Goal: Task Accomplishment & Management: Manage account settings

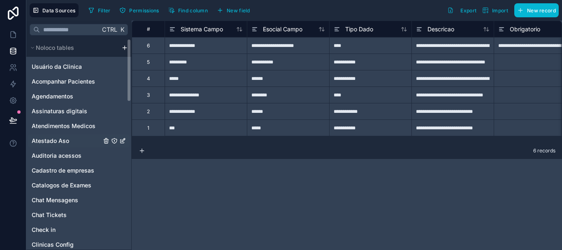
click at [106, 135] on div "Atestado Aso" at bounding box center [79, 140] width 102 height 13
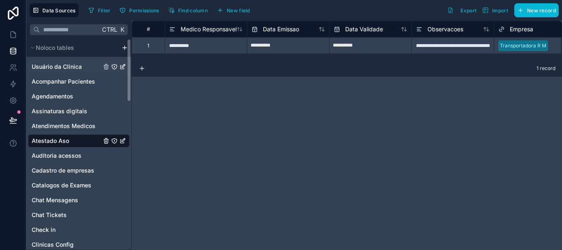
click at [121, 65] on icon "Usuário da Clinica" at bounding box center [122, 66] width 7 height 7
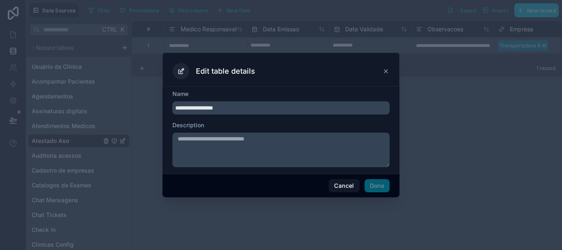
click at [386, 71] on icon at bounding box center [385, 71] width 3 height 3
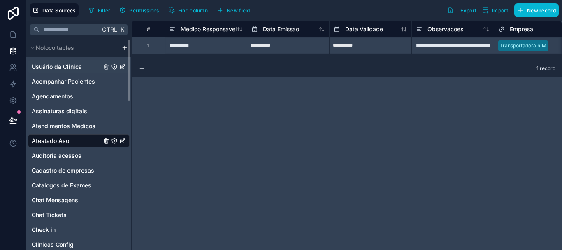
click at [79, 65] on span "Usuário da Clinica" at bounding box center [57, 67] width 50 height 8
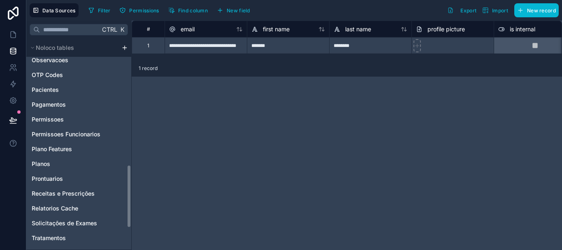
scroll to position [423, 0]
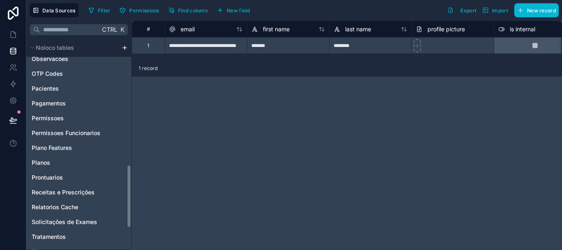
drag, startPoint x: 130, startPoint y: 84, endPoint x: 136, endPoint y: 210, distance: 126.5
click at [136, 210] on div "**********" at bounding box center [294, 135] width 536 height 229
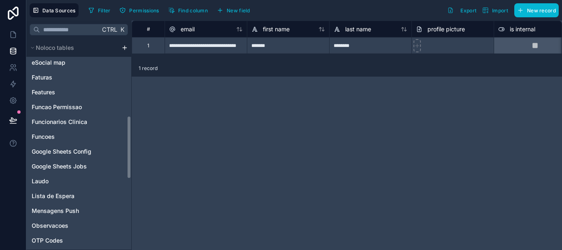
scroll to position [255, 0]
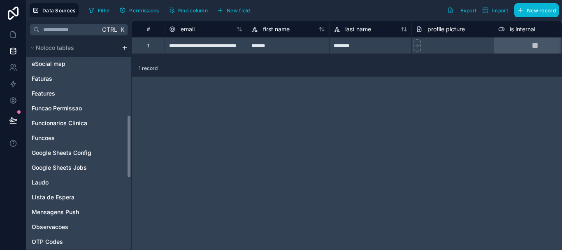
drag, startPoint x: 129, startPoint y: 200, endPoint x: 132, endPoint y: 150, distance: 49.9
click at [132, 150] on div "**********" at bounding box center [294, 135] width 536 height 229
click at [64, 91] on div "Features" at bounding box center [79, 93] width 102 height 13
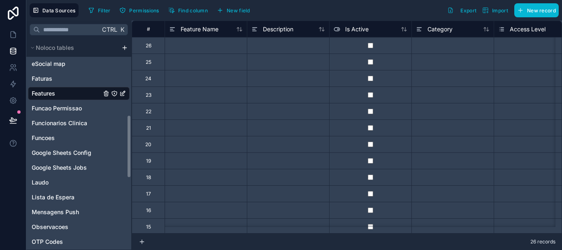
click at [122, 91] on icon "Features" at bounding box center [122, 93] width 7 height 7
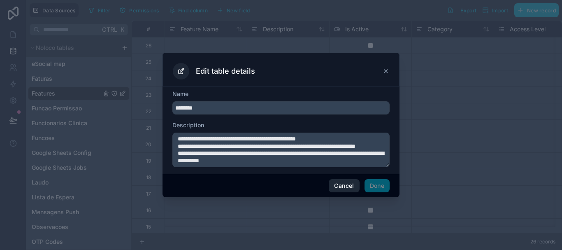
scroll to position [22, 0]
drag, startPoint x: 178, startPoint y: 139, endPoint x: 329, endPoint y: 182, distance: 157.6
click at [329, 182] on div "**********" at bounding box center [281, 125] width 237 height 144
click at [296, 144] on textarea "**********" at bounding box center [280, 150] width 217 height 35
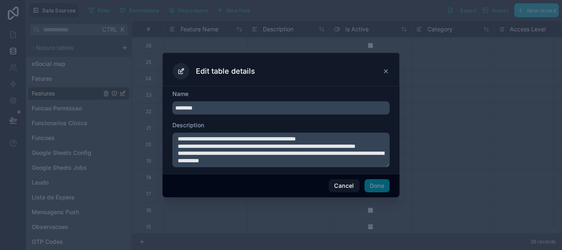
drag, startPoint x: 335, startPoint y: 149, endPoint x: 172, endPoint y: 134, distance: 163.3
click at [172, 134] on div "**********" at bounding box center [281, 129] width 237 height 87
click at [386, 70] on icon at bounding box center [386, 71] width 7 height 7
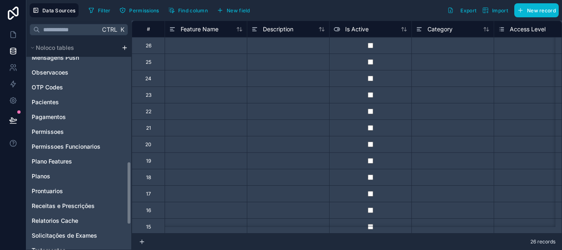
scroll to position [410, 0]
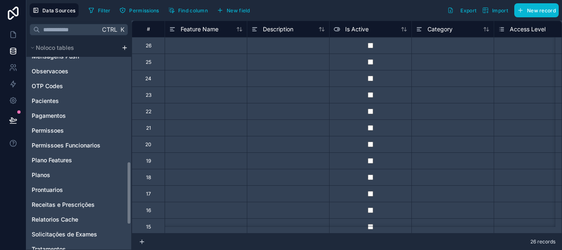
drag, startPoint x: 130, startPoint y: 130, endPoint x: 124, endPoint y: 177, distance: 47.0
click at [124, 177] on div "Noloco tables Usuário da Clinica Acompanhar Pacientes Agendamentos Assinaturas …" at bounding box center [78, 144] width 105 height 211
click at [64, 171] on div "Planos" at bounding box center [79, 174] width 102 height 13
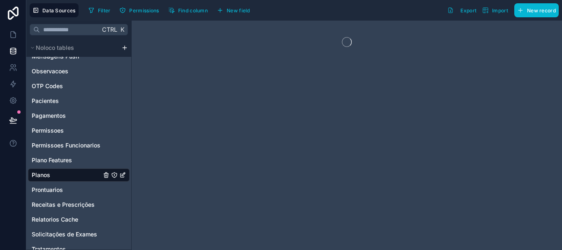
click at [64, 171] on div "Planos" at bounding box center [79, 174] width 102 height 13
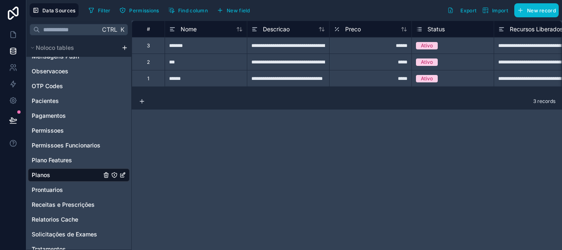
click at [124, 176] on icon "Planos" at bounding box center [122, 175] width 7 height 7
click at [122, 175] on icon "Planos" at bounding box center [123, 173] width 3 height 3
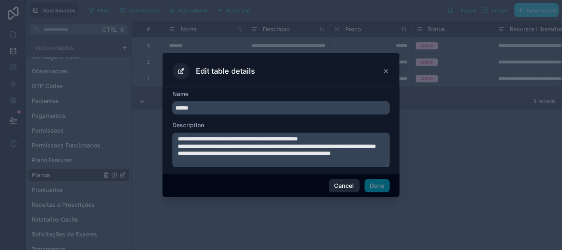
scroll to position [7, 0]
drag, startPoint x: 179, startPoint y: 139, endPoint x: 356, endPoint y: 185, distance: 183.0
click at [356, 185] on div "**********" at bounding box center [281, 125] width 237 height 144
click at [386, 70] on icon at bounding box center [386, 71] width 7 height 7
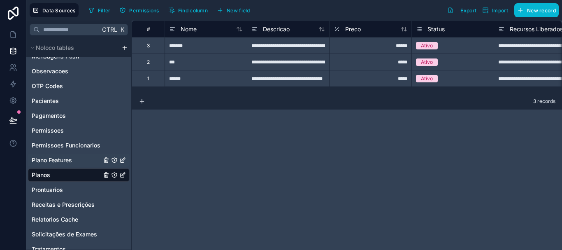
click at [80, 162] on div "Plano Features" at bounding box center [79, 160] width 102 height 13
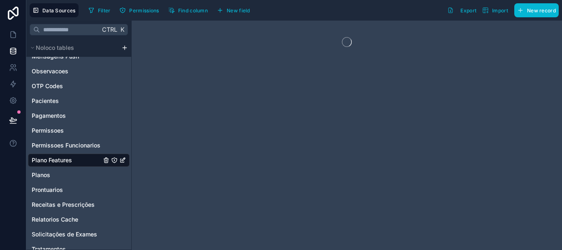
click at [123, 162] on icon "Plano Features" at bounding box center [123, 161] width 4 height 4
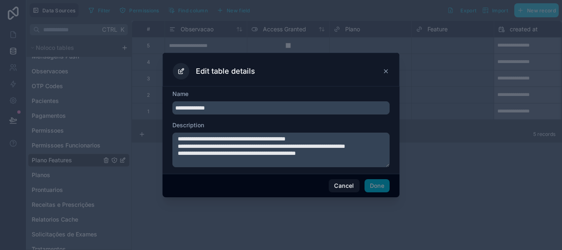
scroll to position [7, 0]
drag, startPoint x: 178, startPoint y: 140, endPoint x: 399, endPoint y: 184, distance: 225.0
click at [399, 184] on div "**********" at bounding box center [281, 125] width 237 height 144
click at [387, 70] on icon at bounding box center [385, 71] width 3 height 3
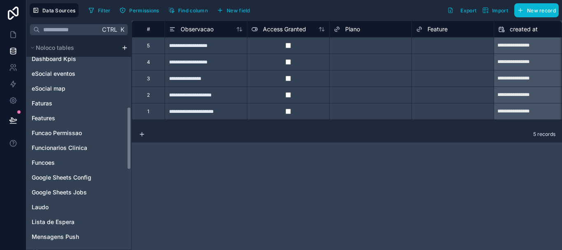
scroll to position [228, 0]
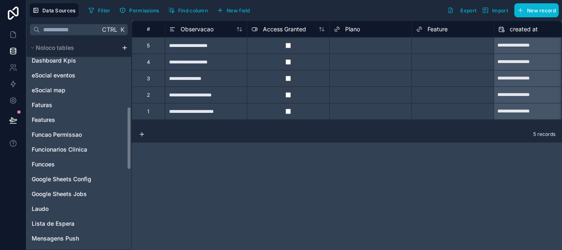
drag, startPoint x: 128, startPoint y: 183, endPoint x: 130, endPoint y: 128, distance: 54.4
click at [130, 128] on div "Noloco tables Usuário da Clinica Acompanhar Pacientes Agendamentos Assinaturas …" at bounding box center [78, 144] width 105 height 211
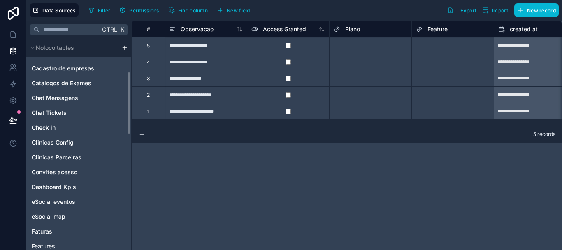
scroll to position [114, 0]
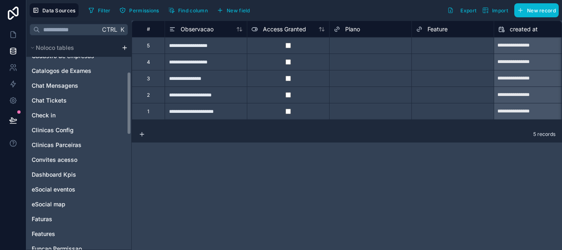
drag, startPoint x: 130, startPoint y: 137, endPoint x: 133, endPoint y: 103, distance: 34.0
click at [133, 103] on div "**********" at bounding box center [294, 135] width 536 height 229
click at [70, 128] on span "Clinicas Config" at bounding box center [53, 130] width 42 height 8
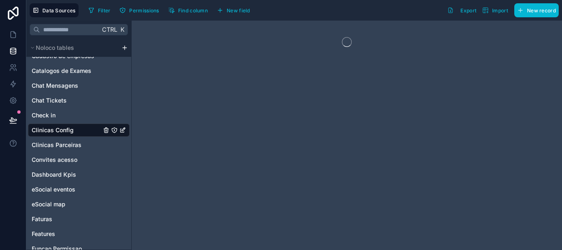
click at [123, 129] on icon "Clinicas Config" at bounding box center [122, 130] width 7 height 7
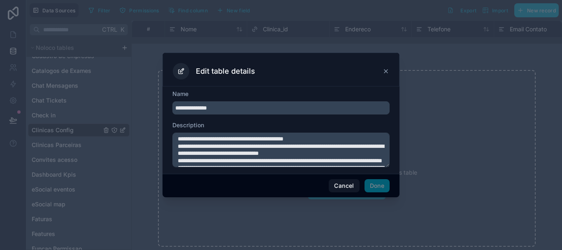
scroll to position [36, 0]
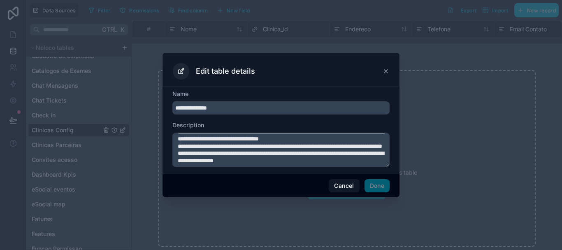
drag, startPoint x: 177, startPoint y: 137, endPoint x: 229, endPoint y: 192, distance: 75.7
click at [229, 192] on div "**********" at bounding box center [281, 125] width 237 height 144
click at [387, 73] on icon at bounding box center [385, 71] width 3 height 3
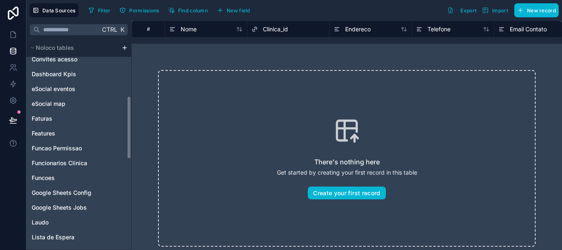
drag, startPoint x: 130, startPoint y: 119, endPoint x: 127, endPoint y: 150, distance: 30.6
click at [127, 150] on div "Noloco tables Usuário da Clinica Acompanhar Pacientes Agendamentos Assinaturas …" at bounding box center [78, 144] width 105 height 211
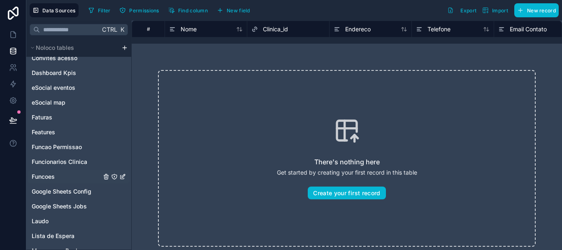
click at [123, 178] on icon "Funcoes" at bounding box center [122, 176] width 7 height 7
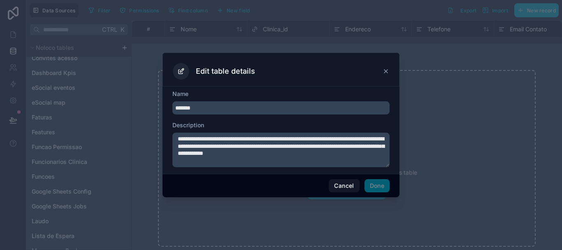
drag, startPoint x: 177, startPoint y: 138, endPoint x: 369, endPoint y: 168, distance: 194.1
click at [369, 168] on div "**********" at bounding box center [281, 129] width 237 height 87
click at [385, 70] on icon at bounding box center [385, 71] width 3 height 3
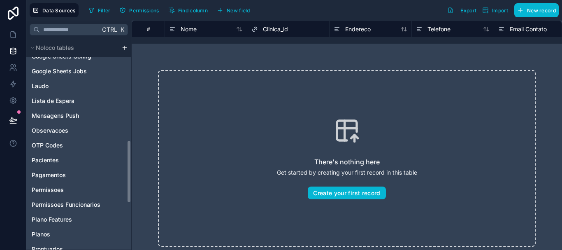
drag, startPoint x: 129, startPoint y: 158, endPoint x: 126, endPoint y: 199, distance: 41.3
click at [126, 199] on div "Noloco tables Usuário da Clinica Acompanhar Pacientes Agendamentos Assinaturas …" at bounding box center [78, 144] width 105 height 211
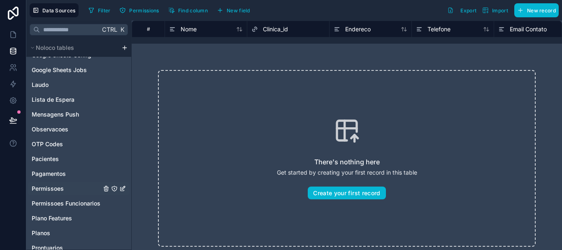
click at [122, 189] on icon "Permissoes" at bounding box center [122, 188] width 7 height 7
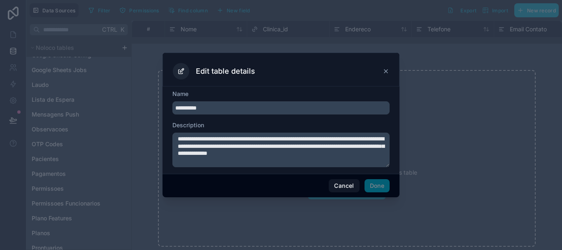
drag, startPoint x: 178, startPoint y: 140, endPoint x: 241, endPoint y: 165, distance: 67.6
click at [241, 165] on textarea "**********" at bounding box center [280, 150] width 217 height 35
click at [385, 70] on icon at bounding box center [386, 71] width 7 height 7
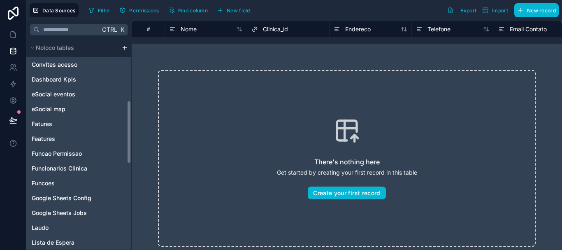
scroll to position [212, 0]
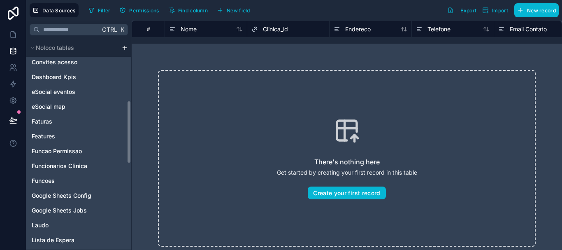
drag, startPoint x: 129, startPoint y: 165, endPoint x: 133, endPoint y: 123, distance: 41.7
click at [133, 123] on div "Ctrl K Noloco tables Usuário da Clinica Acompanhar Pacientes Agendamentos Assin…" at bounding box center [294, 135] width 536 height 229
click at [122, 151] on icon "Funcao Permissao" at bounding box center [122, 151] width 7 height 7
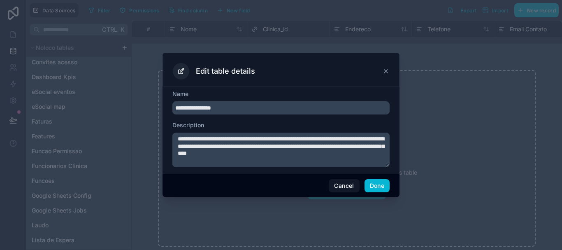
type input "**********"
drag, startPoint x: 177, startPoint y: 139, endPoint x: 414, endPoint y: 161, distance: 238.5
click at [414, 161] on div "**********" at bounding box center [281, 125] width 562 height 250
click at [383, 71] on icon at bounding box center [386, 71] width 7 height 7
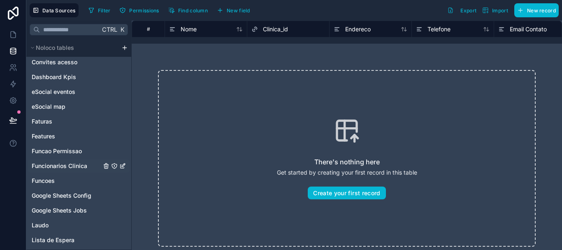
click at [122, 164] on icon "Funcionarios Clinica" at bounding box center [122, 166] width 7 height 7
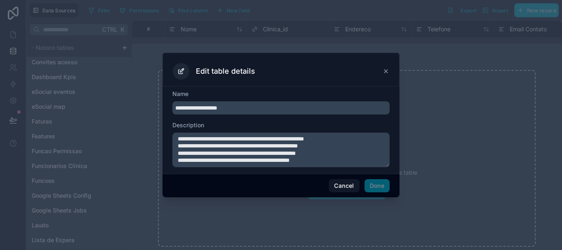
scroll to position [43, 0]
drag, startPoint x: 177, startPoint y: 137, endPoint x: 442, endPoint y: 187, distance: 270.2
click at [442, 187] on div "**********" at bounding box center [281, 125] width 562 height 250
click at [383, 70] on icon at bounding box center [386, 71] width 7 height 7
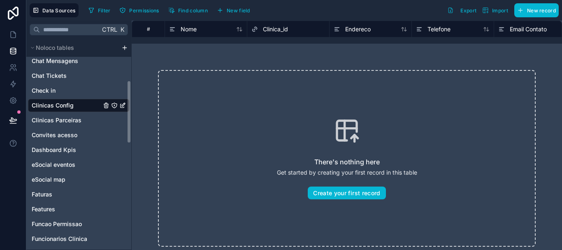
scroll to position [140, 0]
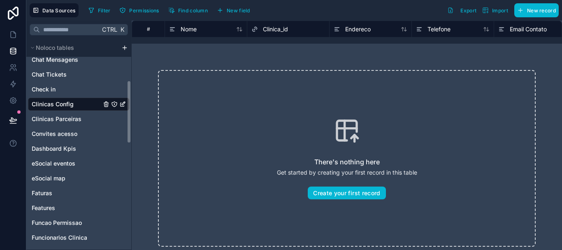
drag, startPoint x: 130, startPoint y: 127, endPoint x: 127, endPoint y: 106, distance: 21.2
click at [127, 106] on div "Noloco tables Usuário da Clinica Acompanhar Pacientes Agendamentos Assinaturas …" at bounding box center [78, 144] width 105 height 211
click at [123, 132] on icon "Convites acesso" at bounding box center [122, 133] width 7 height 7
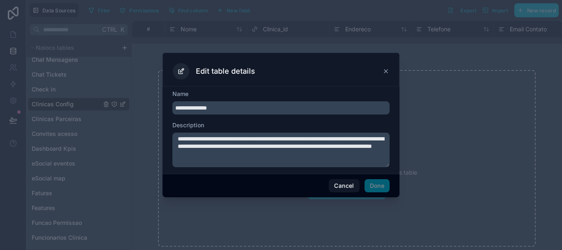
drag, startPoint x: 179, startPoint y: 136, endPoint x: 375, endPoint y: 169, distance: 199.4
click at [375, 169] on div "**********" at bounding box center [281, 129] width 237 height 87
click at [386, 70] on icon at bounding box center [386, 71] width 7 height 7
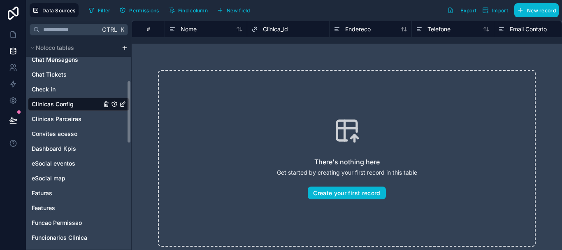
click at [128, 126] on div "Noloco tables Usuário da Clinica Acompanhar Pacientes Agendamentos Assinaturas …" at bounding box center [78, 144] width 105 height 211
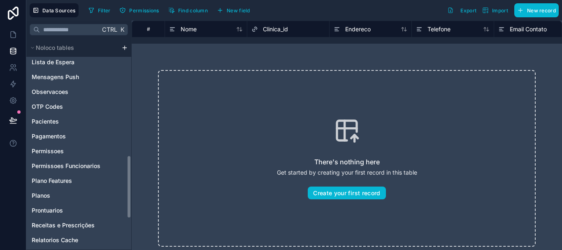
scroll to position [392, 0]
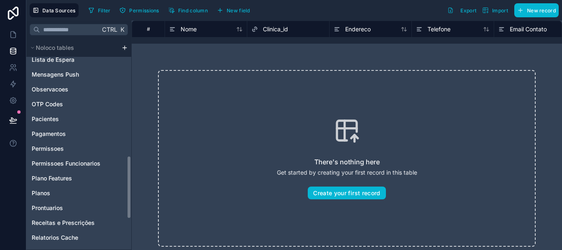
drag, startPoint x: 128, startPoint y: 126, endPoint x: 122, endPoint y: 201, distance: 76.0
click at [122, 201] on div "Noloco tables Usuário da Clinica Acompanhar Pacientes Agendamentos Assinaturas …" at bounding box center [78, 144] width 105 height 211
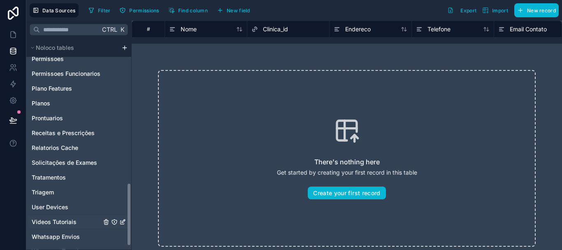
scroll to position [487, 0]
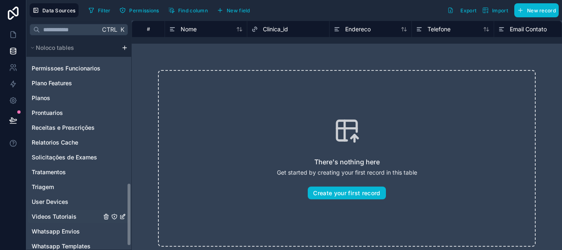
drag, startPoint x: 129, startPoint y: 184, endPoint x: 129, endPoint y: 212, distance: 28.8
click at [129, 212] on div "Noloco tables Usuário da Clinica Acompanhar Pacientes Agendamentos Assinaturas …" at bounding box center [78, 144] width 105 height 211
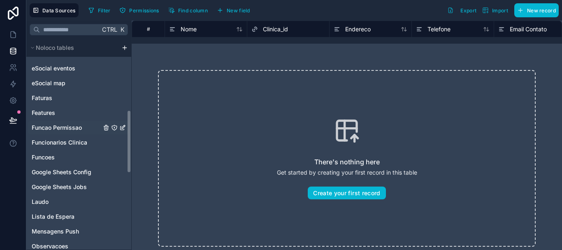
drag, startPoint x: 129, startPoint y: 200, endPoint x: 128, endPoint y: 125, distance: 75.3
click at [128, 125] on div "Noloco tables Usuário da Clinica Acompanhar Pacientes Agendamentos Assinaturas …" at bounding box center [78, 144] width 105 height 211
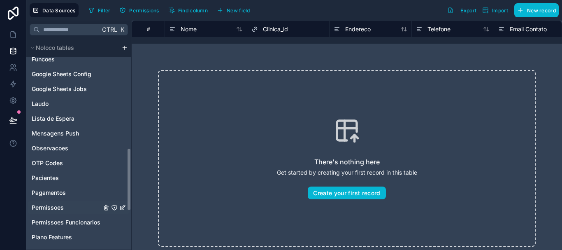
scroll to position [375, 0]
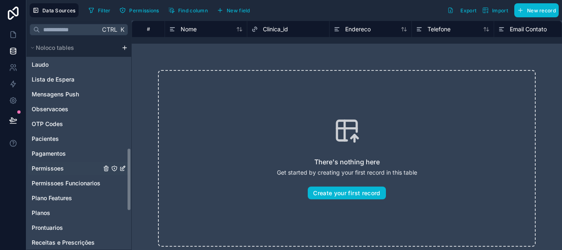
drag, startPoint x: 130, startPoint y: 121, endPoint x: 124, endPoint y: 163, distance: 42.4
click at [124, 163] on div "Noloco tables Usuário da Clinica Acompanhar Pacientes Agendamentos Assinaturas …" at bounding box center [78, 144] width 105 height 211
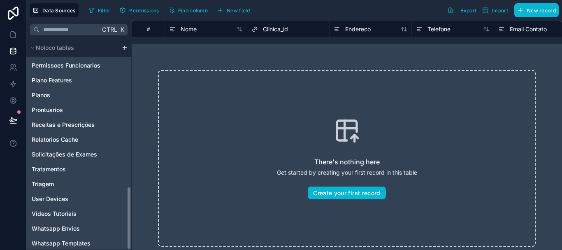
scroll to position [494, 0]
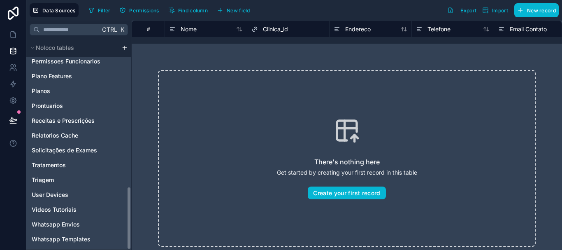
drag, startPoint x: 129, startPoint y: 160, endPoint x: 128, endPoint y: 202, distance: 42.4
click at [128, 202] on div "Noloco tables Usuário da Clinica Acompanhar Pacientes Agendamentos Assinaturas …" at bounding box center [78, 144] width 105 height 211
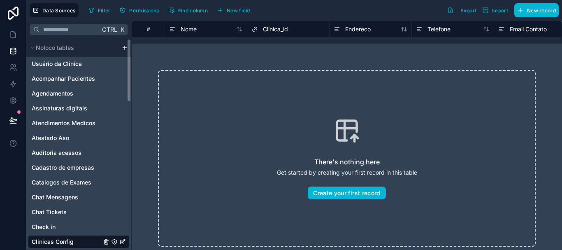
scroll to position [0, 0]
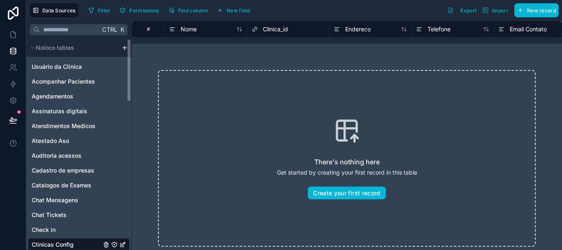
drag, startPoint x: 128, startPoint y: 200, endPoint x: 131, endPoint y: 50, distance: 150.3
click at [131, 50] on div "Noloco tables Usuário da Clinica Acompanhar Pacientes Agendamentos Assinaturas …" at bounding box center [78, 144] width 105 height 211
click at [123, 156] on icon "Auditoria acessos" at bounding box center [122, 155] width 7 height 7
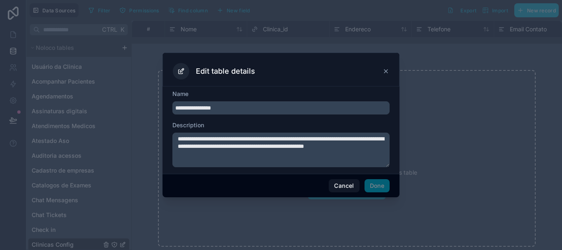
drag, startPoint x: 177, startPoint y: 138, endPoint x: 250, endPoint y: 157, distance: 75.7
click at [250, 157] on textarea "**********" at bounding box center [280, 150] width 217 height 35
click at [386, 72] on icon at bounding box center [386, 71] width 7 height 7
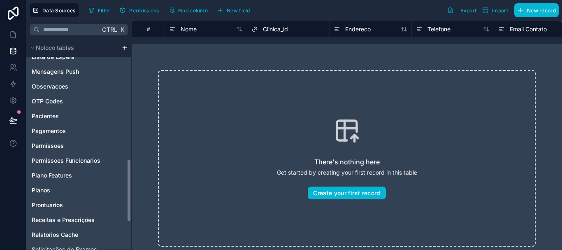
scroll to position [402, 0]
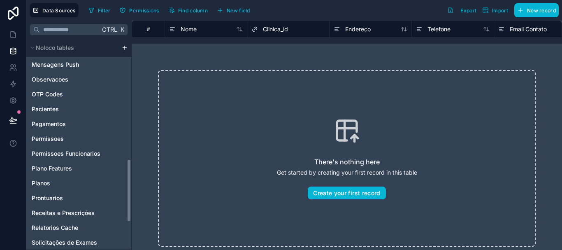
drag, startPoint x: 128, startPoint y: 88, endPoint x: 135, endPoint y: 208, distance: 120.4
click at [135, 208] on div "Ctrl K Noloco tables Usuário da Clinica Acompanhar Pacientes Agendamentos Assin…" at bounding box center [294, 135] width 536 height 229
click at [67, 140] on div "Permissoes" at bounding box center [79, 138] width 102 height 13
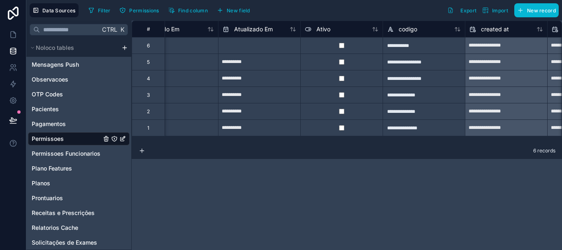
scroll to position [0, 373]
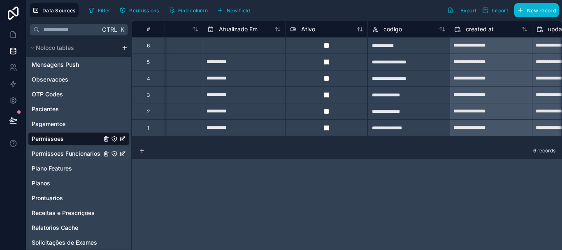
click at [88, 156] on span "Permissoes Funcionarios" at bounding box center [66, 153] width 69 height 8
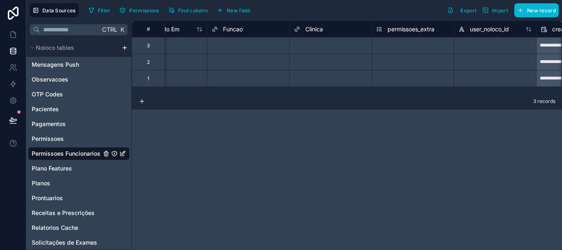
scroll to position [0, 372]
click at [421, 28] on span "permissoes_extra" at bounding box center [407, 29] width 47 height 8
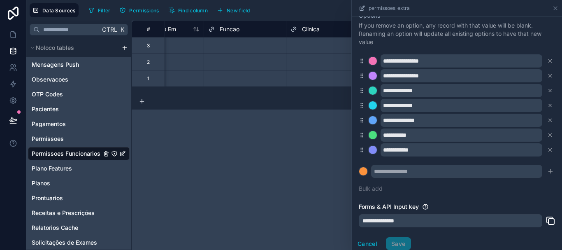
scroll to position [97, 0]
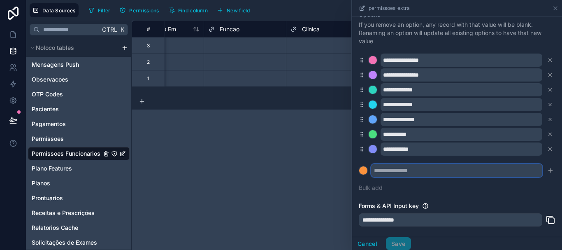
click at [458, 171] on input "text" at bounding box center [456, 170] width 171 height 13
type input "**********"
click at [547, 171] on icon "submit" at bounding box center [550, 170] width 7 height 7
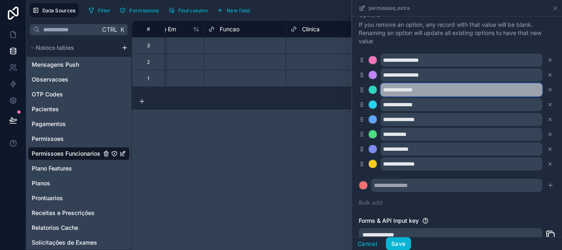
click at [450, 88] on input "**********" at bounding box center [462, 89] width 162 height 13
click at [429, 90] on input "**********" at bounding box center [462, 89] width 162 height 13
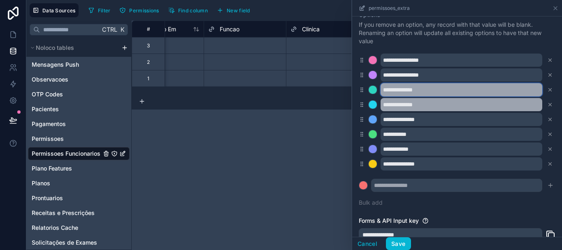
type input "**********"
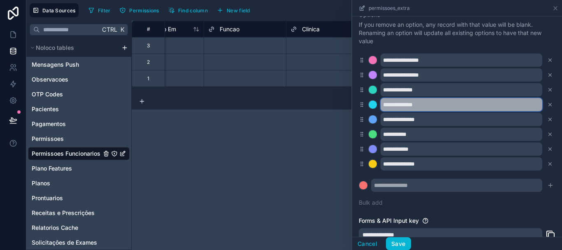
click at [472, 103] on input "**********" at bounding box center [462, 104] width 162 height 13
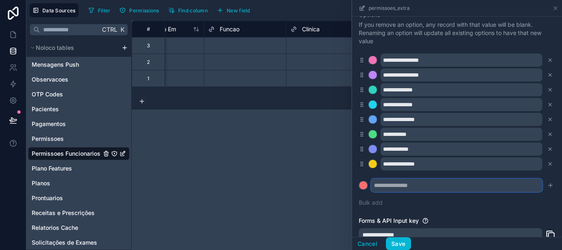
click at [444, 188] on input "text" at bounding box center [456, 185] width 171 height 13
click at [401, 243] on button "Save" at bounding box center [398, 243] width 25 height 13
click at [401, 241] on button "Save" at bounding box center [398, 243] width 25 height 13
